Goal: Transaction & Acquisition: Obtain resource

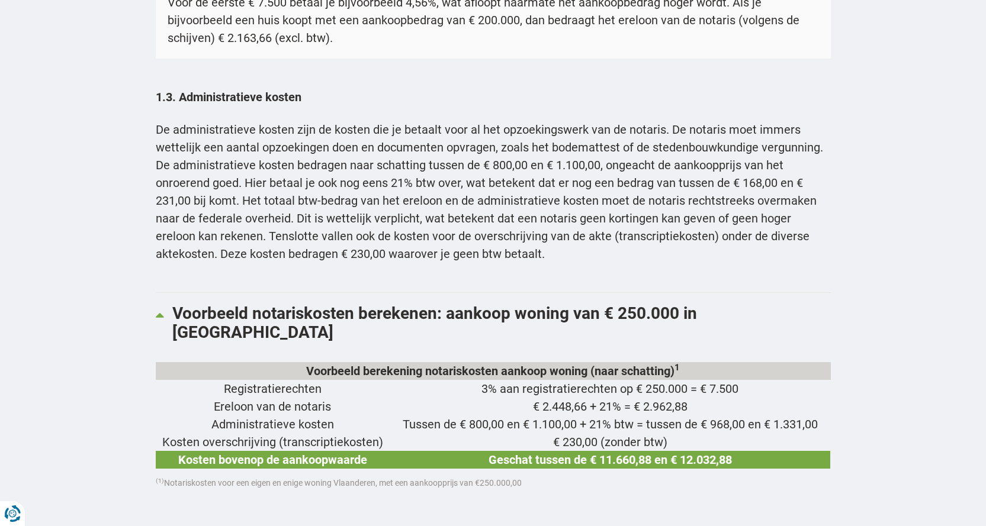
scroll to position [1776, 0]
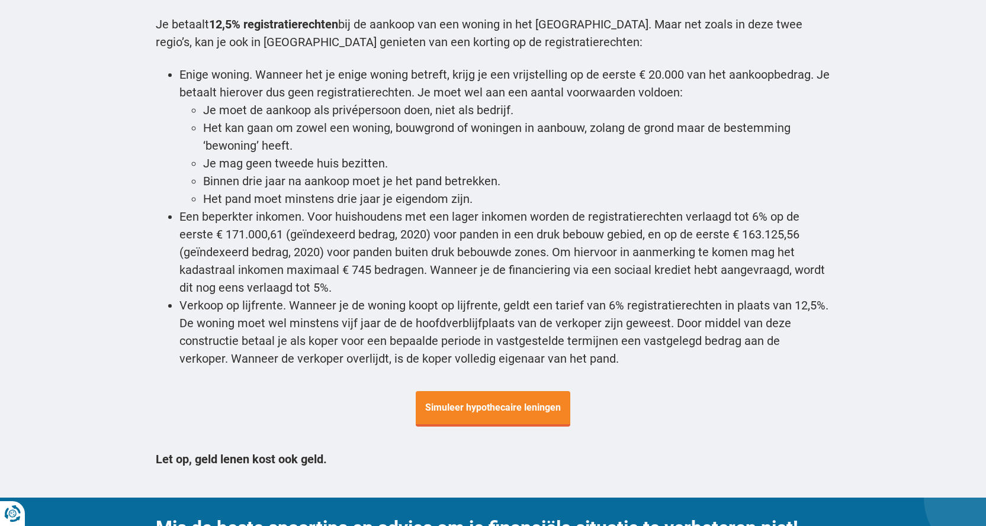
scroll to position [4382, 0]
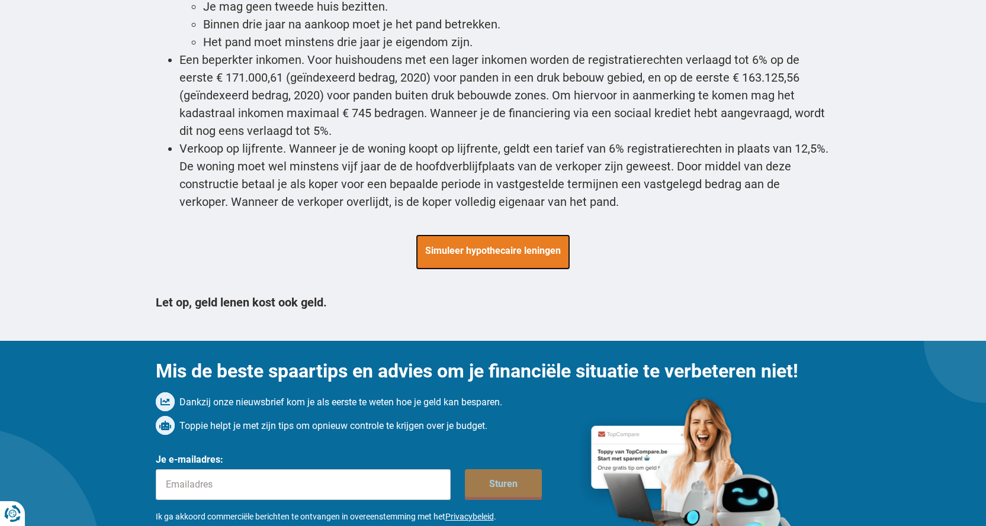
click at [467, 234] on span "Simuleer hypothecaire leningen" at bounding box center [493, 252] width 155 height 36
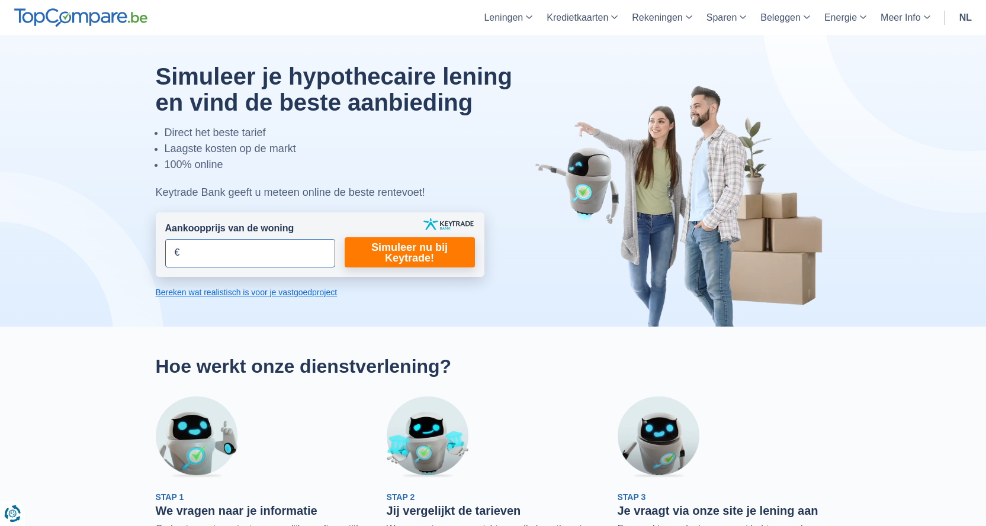
click at [291, 246] on input "Aankoopprijs van de woning" at bounding box center [250, 253] width 170 height 28
type input "300.000"
click at [409, 259] on link "Simuleer nu bij Keytrade!" at bounding box center [410, 252] width 130 height 30
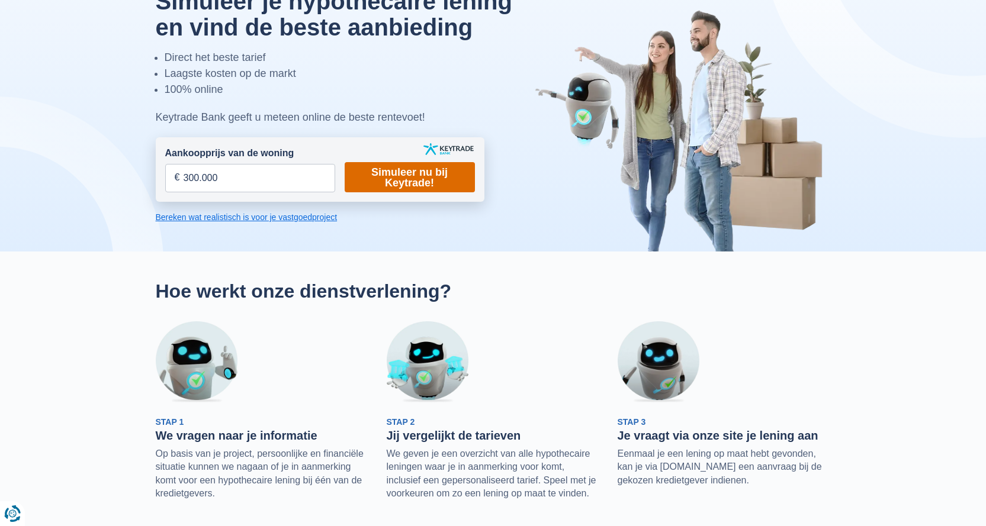
scroll to position [118, 0]
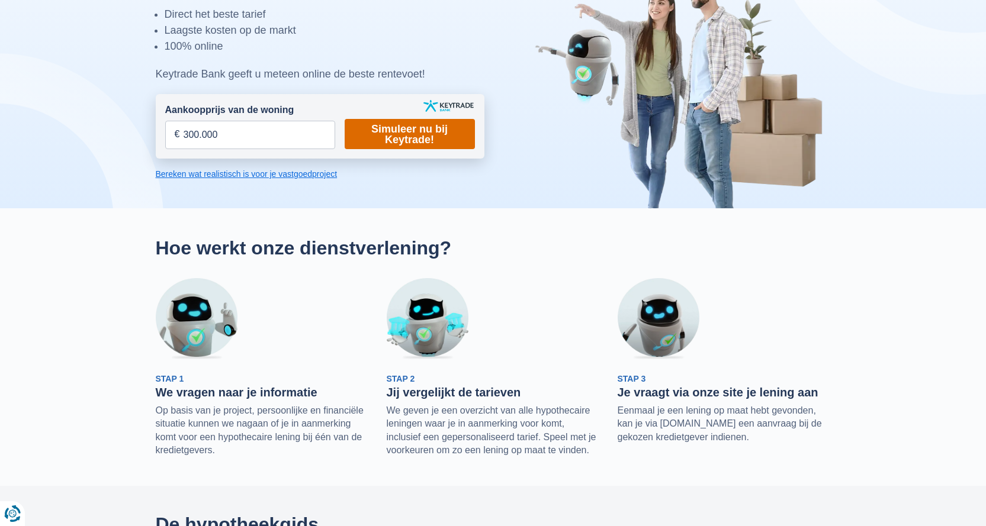
click at [450, 122] on link "Simuleer nu bij Keytrade!" at bounding box center [410, 134] width 130 height 30
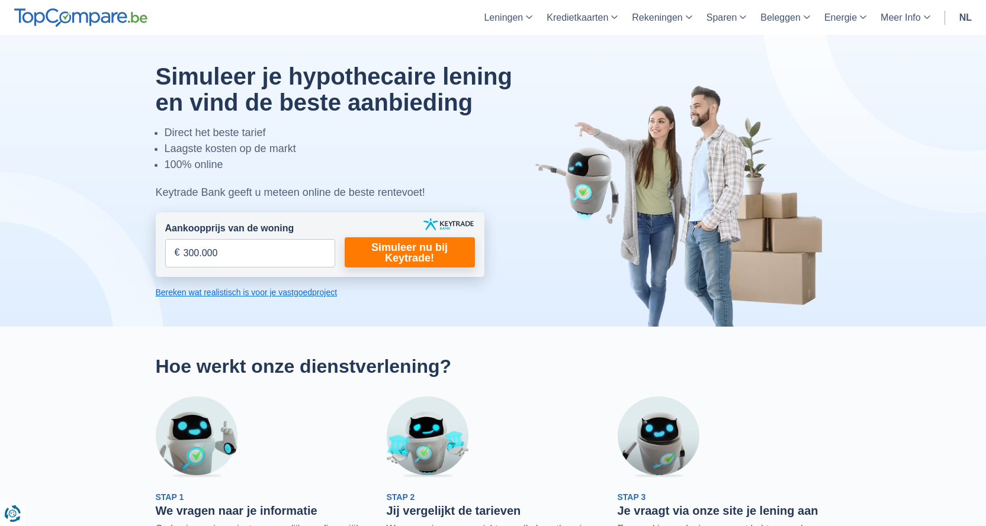
click at [409, 268] on form "Aankoopprijs van de woning 300.000 € Dit veld is verplicht in te vullen U moet …" at bounding box center [320, 245] width 329 height 65
click at [412, 243] on link "Simuleer nu bij Keytrade!" at bounding box center [410, 252] width 130 height 30
click at [420, 256] on link "Simuleer nu bij Keytrade!" at bounding box center [410, 252] width 130 height 30
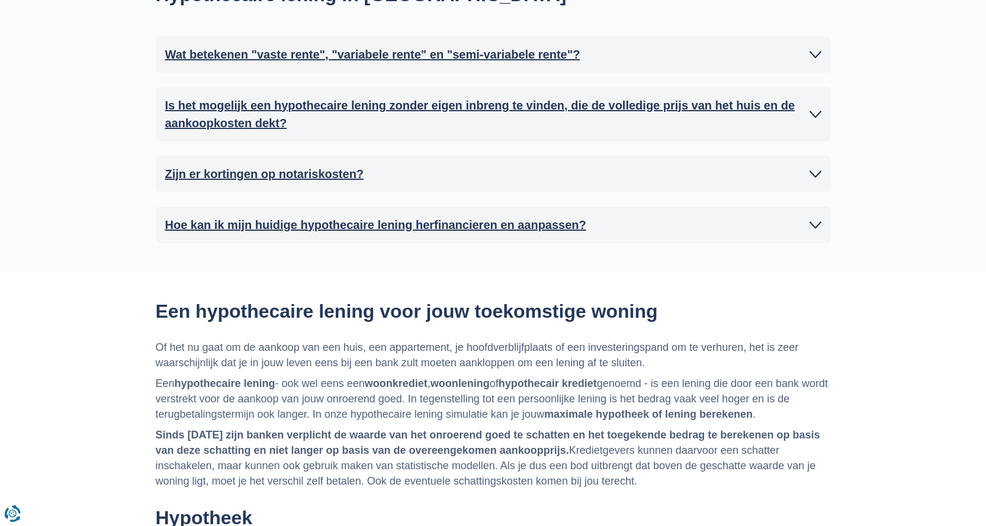
scroll to position [1184, 0]
